Goal: Task Accomplishment & Management: Manage account settings

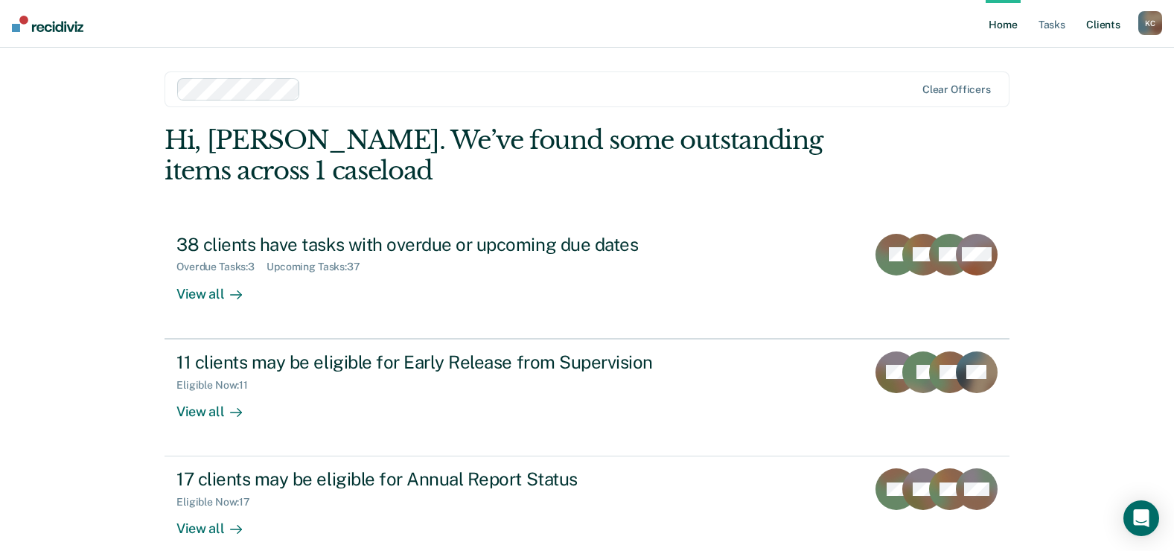
click at [1095, 25] on link "Client s" at bounding box center [1103, 24] width 40 height 48
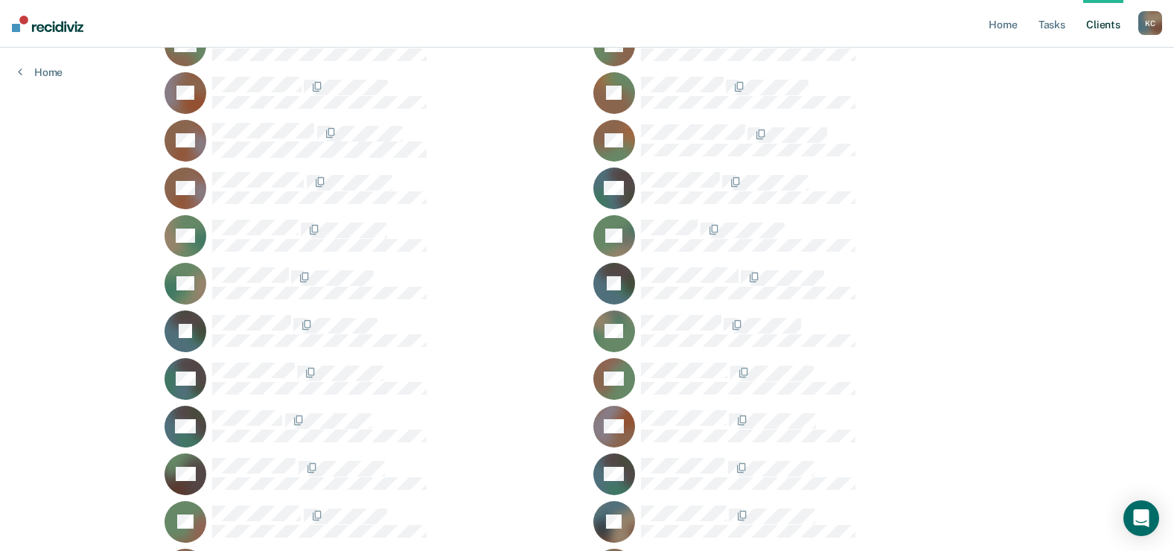
scroll to position [437, 0]
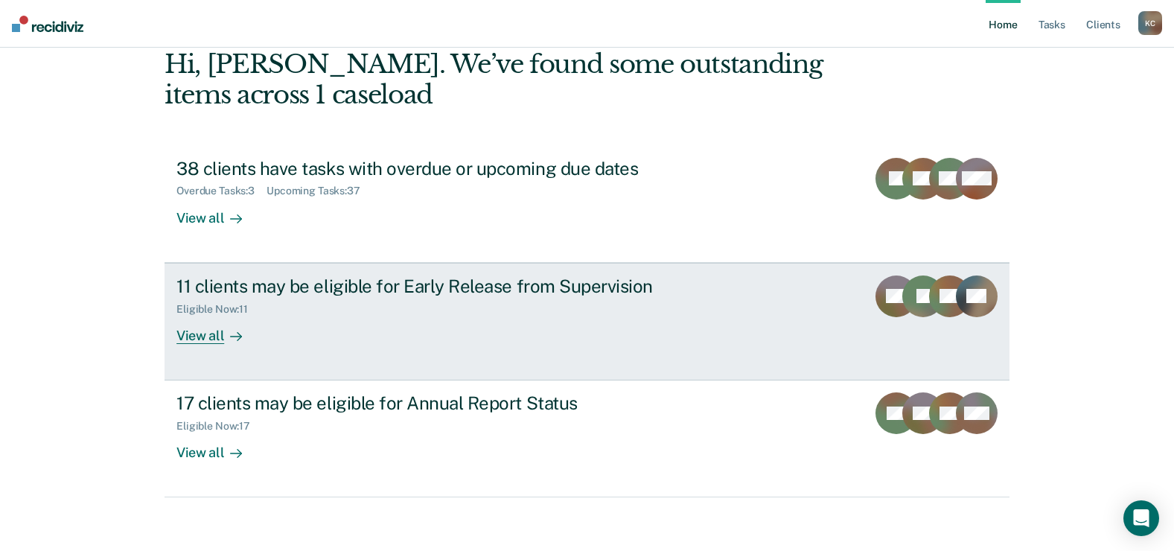
scroll to position [82, 0]
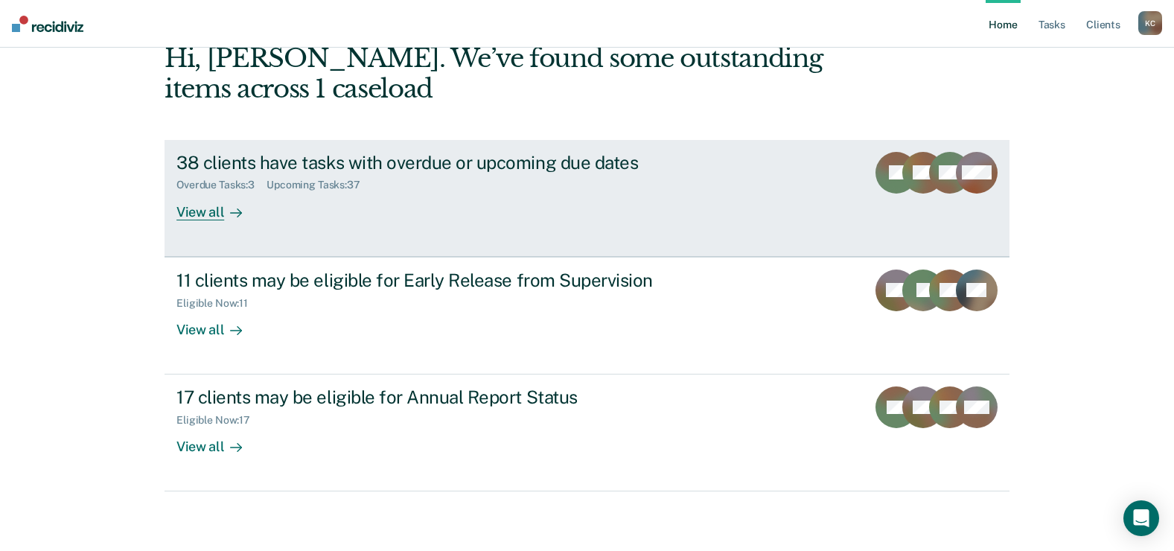
click at [192, 214] on div "View all" at bounding box center [217, 205] width 83 height 29
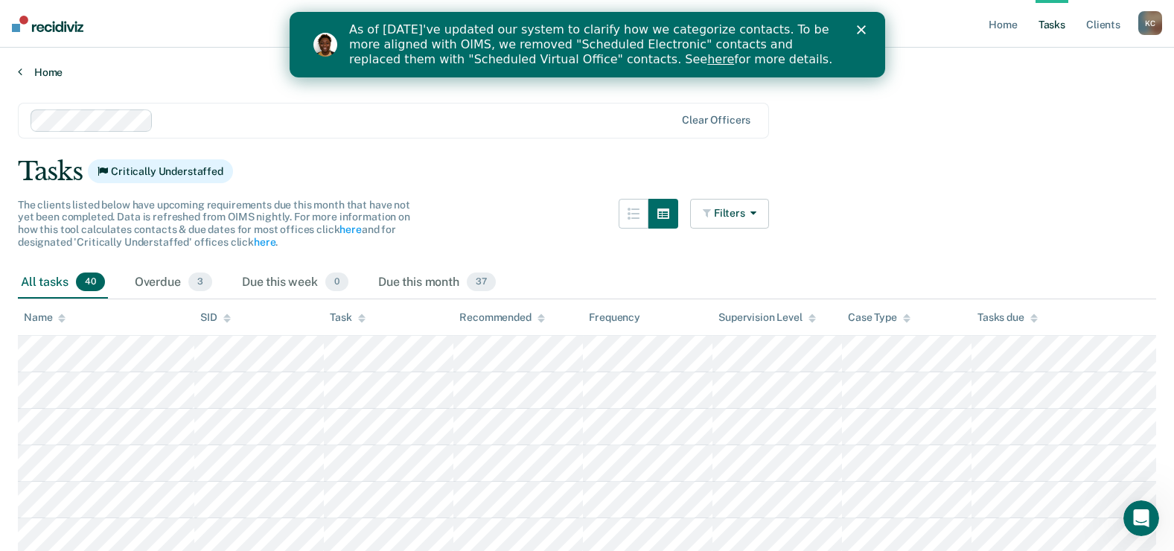
click at [53, 74] on link "Home" at bounding box center [587, 71] width 1138 height 13
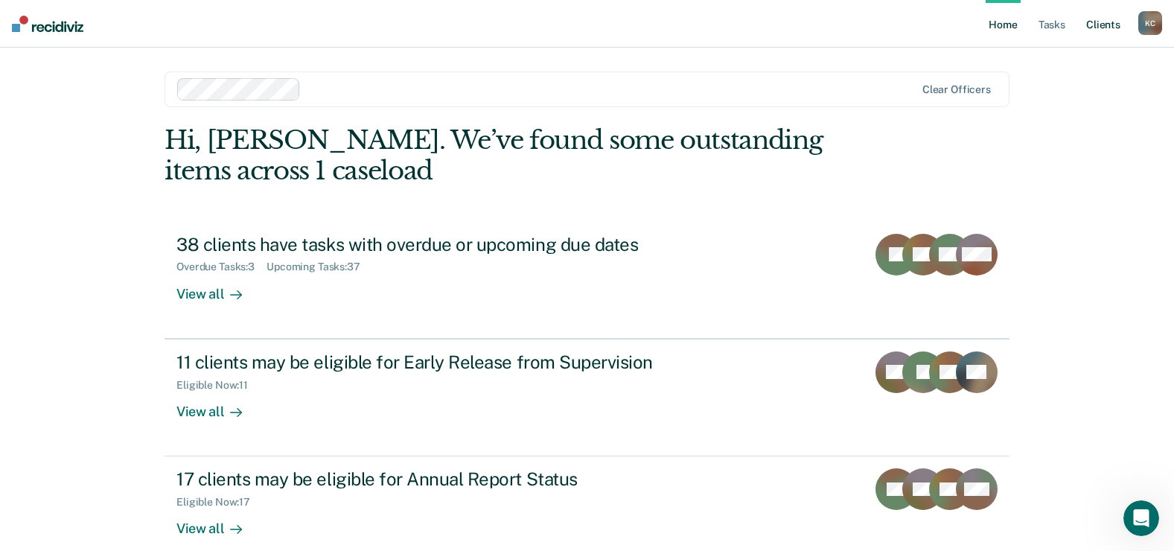
click at [1106, 27] on link "Client s" at bounding box center [1103, 24] width 40 height 48
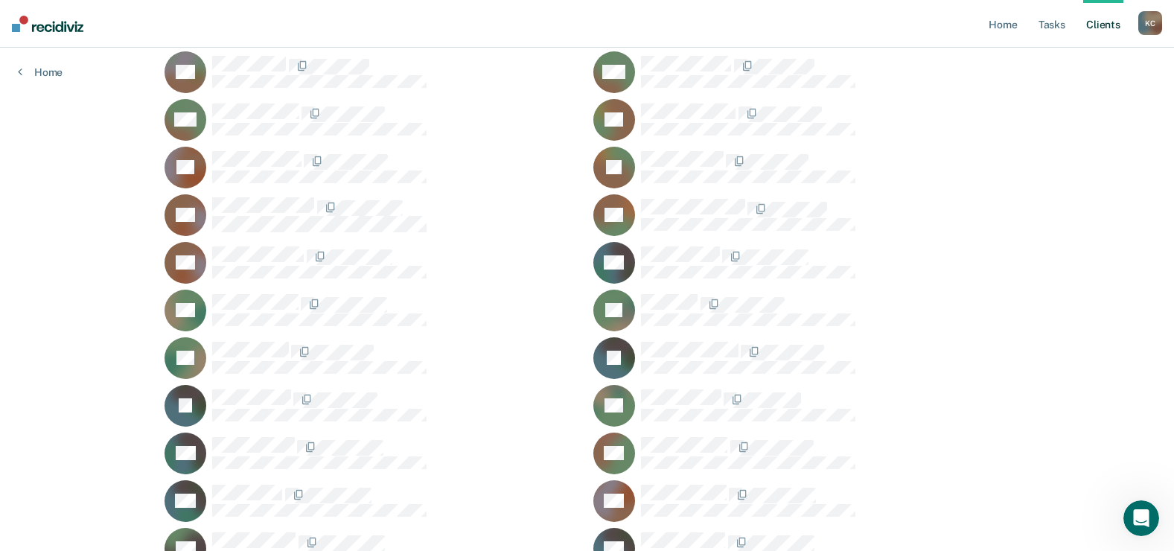
scroll to position [362, 0]
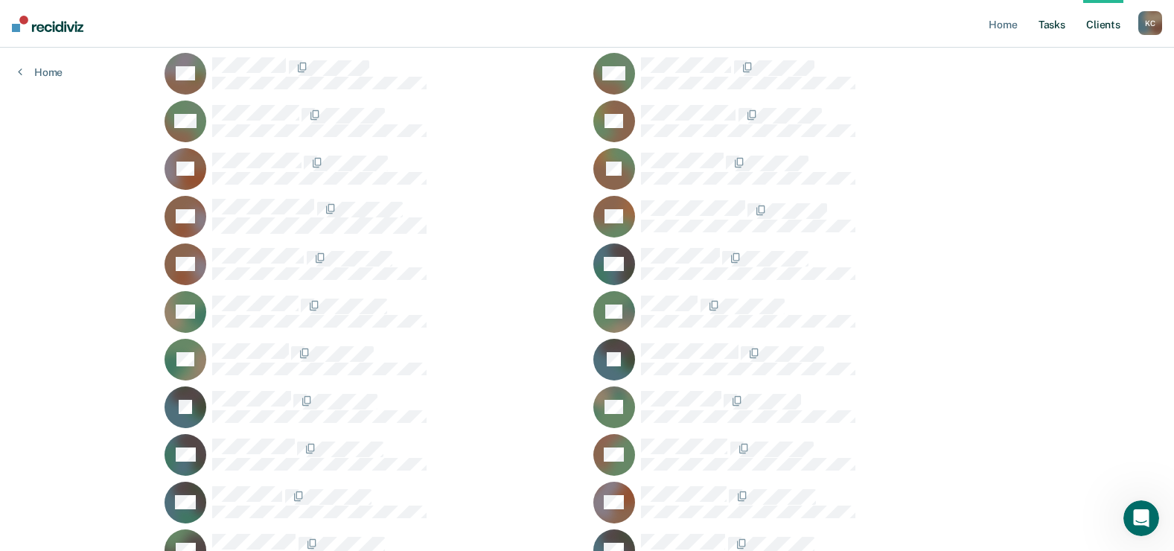
click at [1042, 24] on link "Tasks" at bounding box center [1051, 24] width 33 height 48
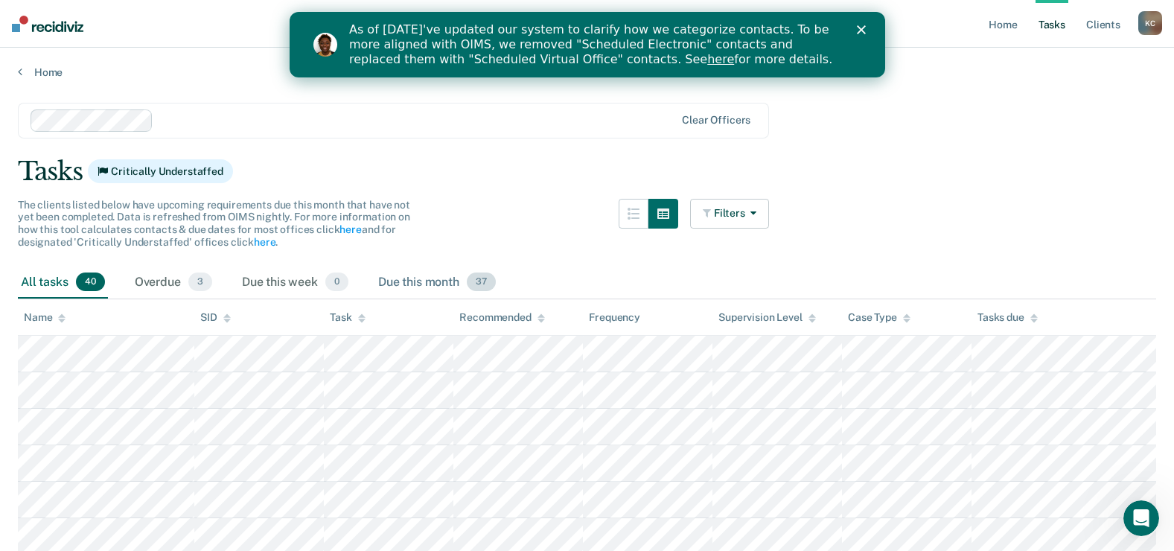
click at [455, 284] on div "Due this month 37" at bounding box center [437, 282] width 124 height 33
click at [1149, 19] on div "K C" at bounding box center [1150, 23] width 24 height 24
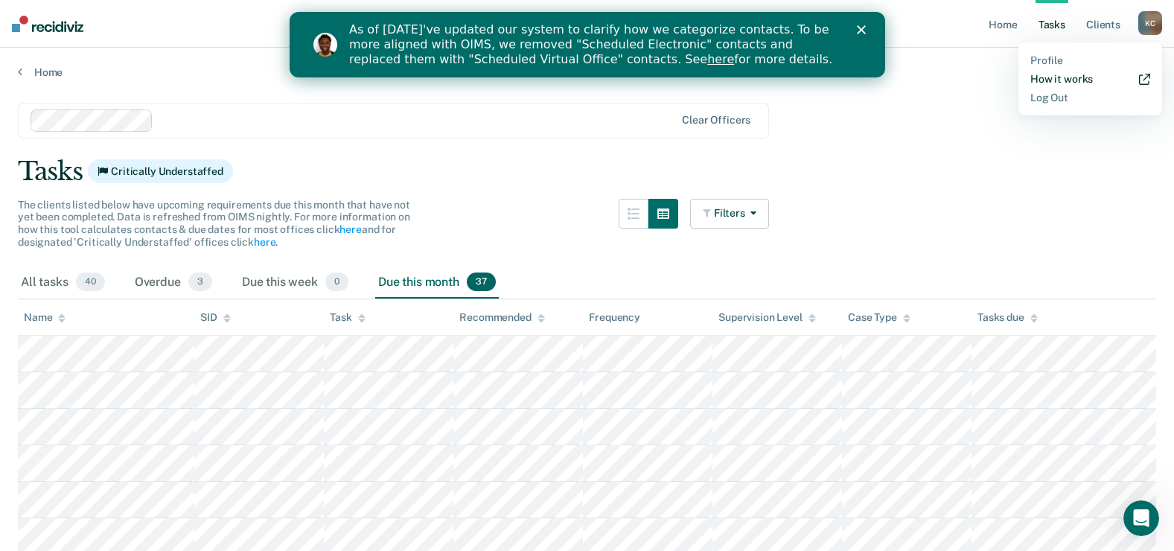
click at [1077, 80] on link "How it works" at bounding box center [1090, 79] width 120 height 13
click at [49, 72] on link "Home" at bounding box center [587, 71] width 1138 height 13
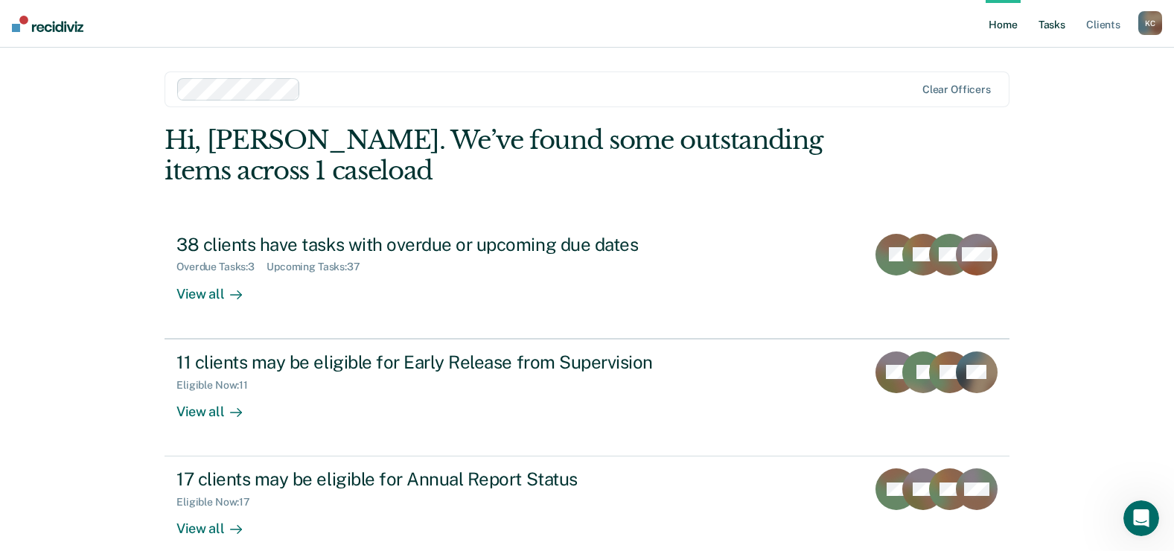
click at [1052, 26] on link "Tasks" at bounding box center [1051, 24] width 33 height 48
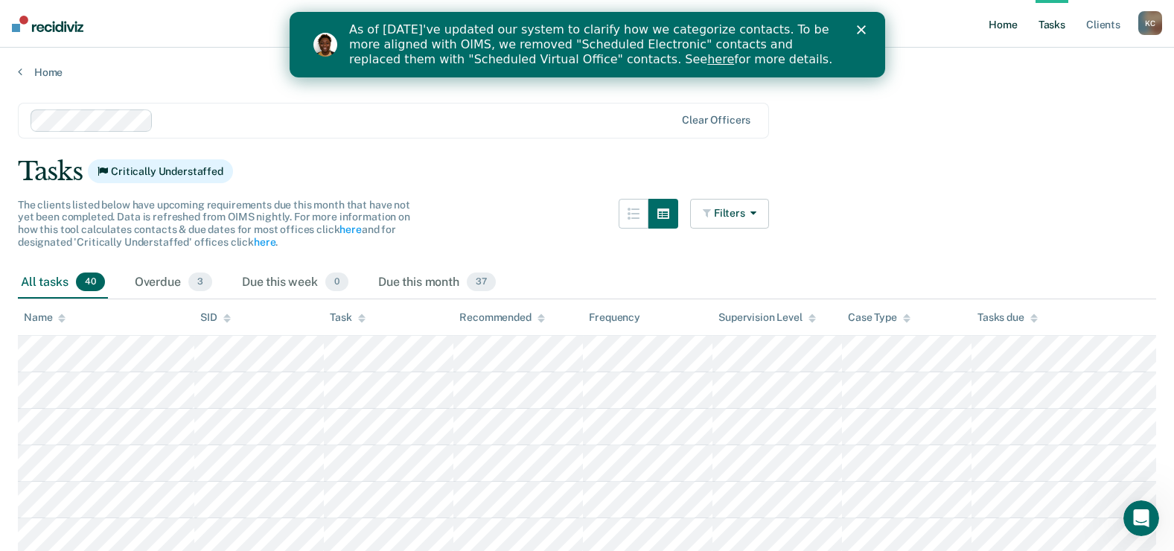
click at [999, 24] on link "Home" at bounding box center [1002, 24] width 34 height 48
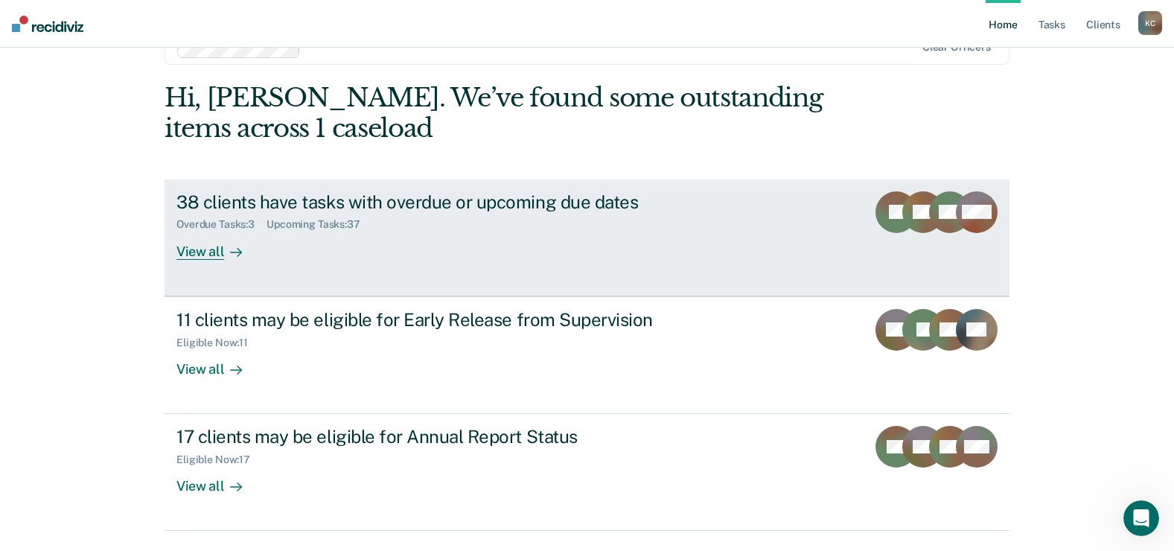
scroll to position [82, 0]
